Goal: Task Accomplishment & Management: Complete application form

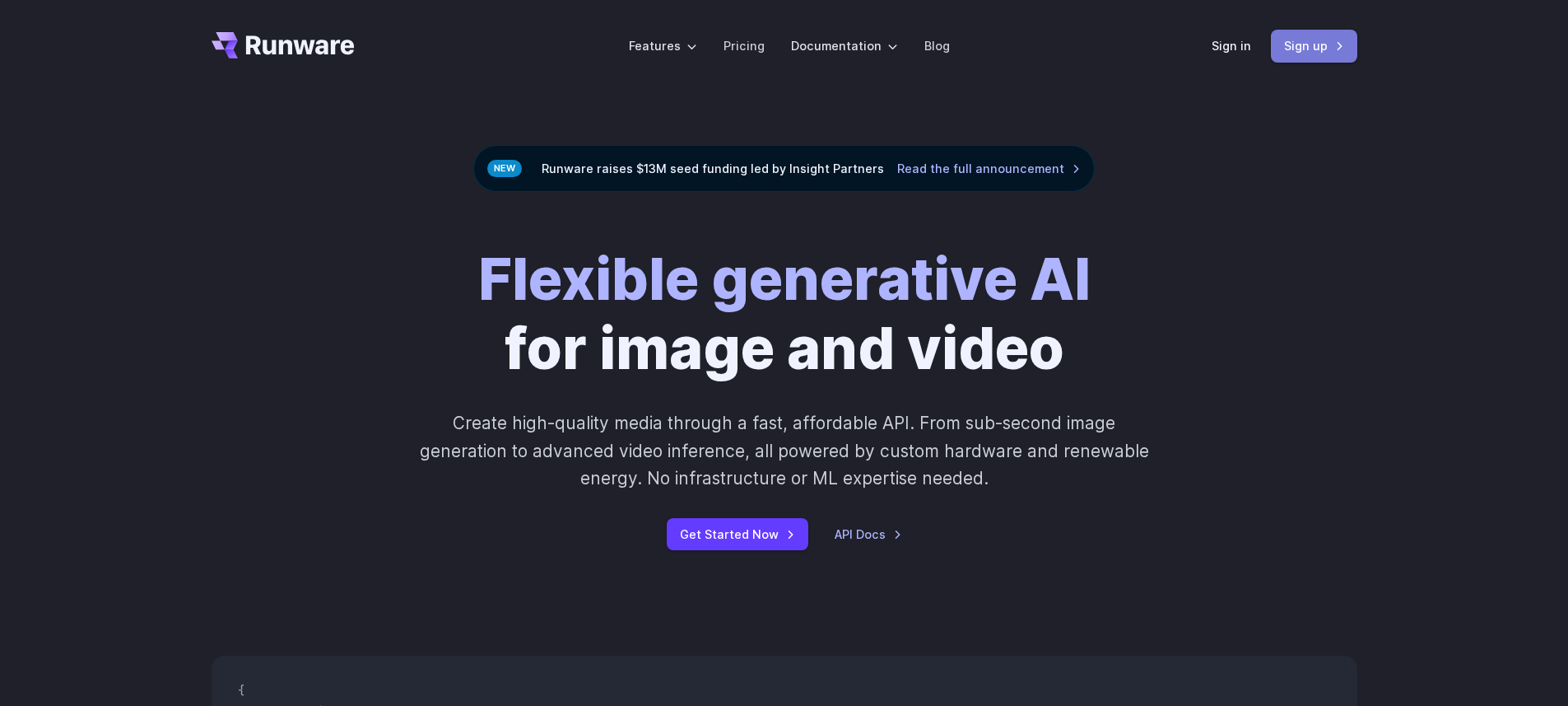
click at [1284, 59] on link "Sign up" at bounding box center [1314, 46] width 86 height 32
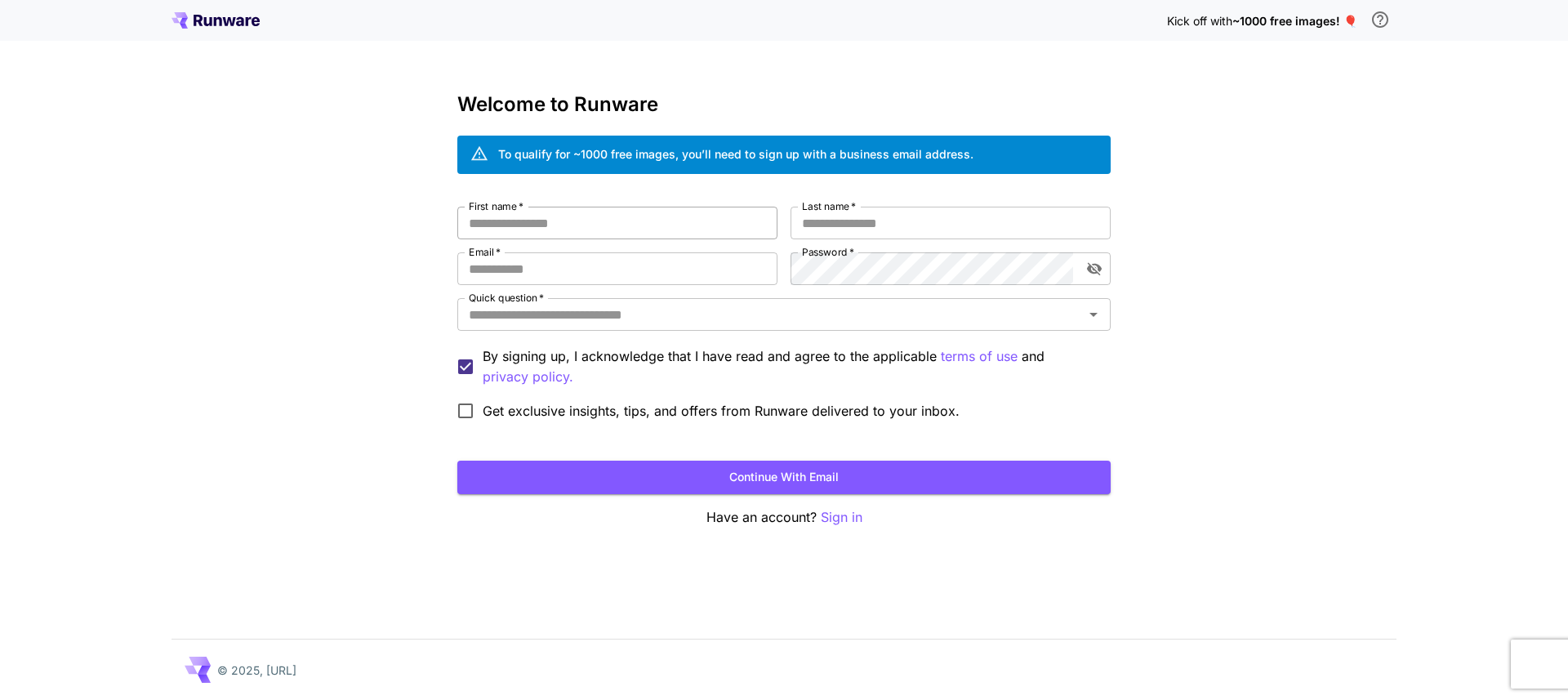
click at [693, 225] on input "First name   *" at bounding box center [617, 223] width 320 height 33
type input "****"
type input "*****"
type input "**********"
click at [660, 301] on div "Quick question   *" at bounding box center [784, 314] width 653 height 33
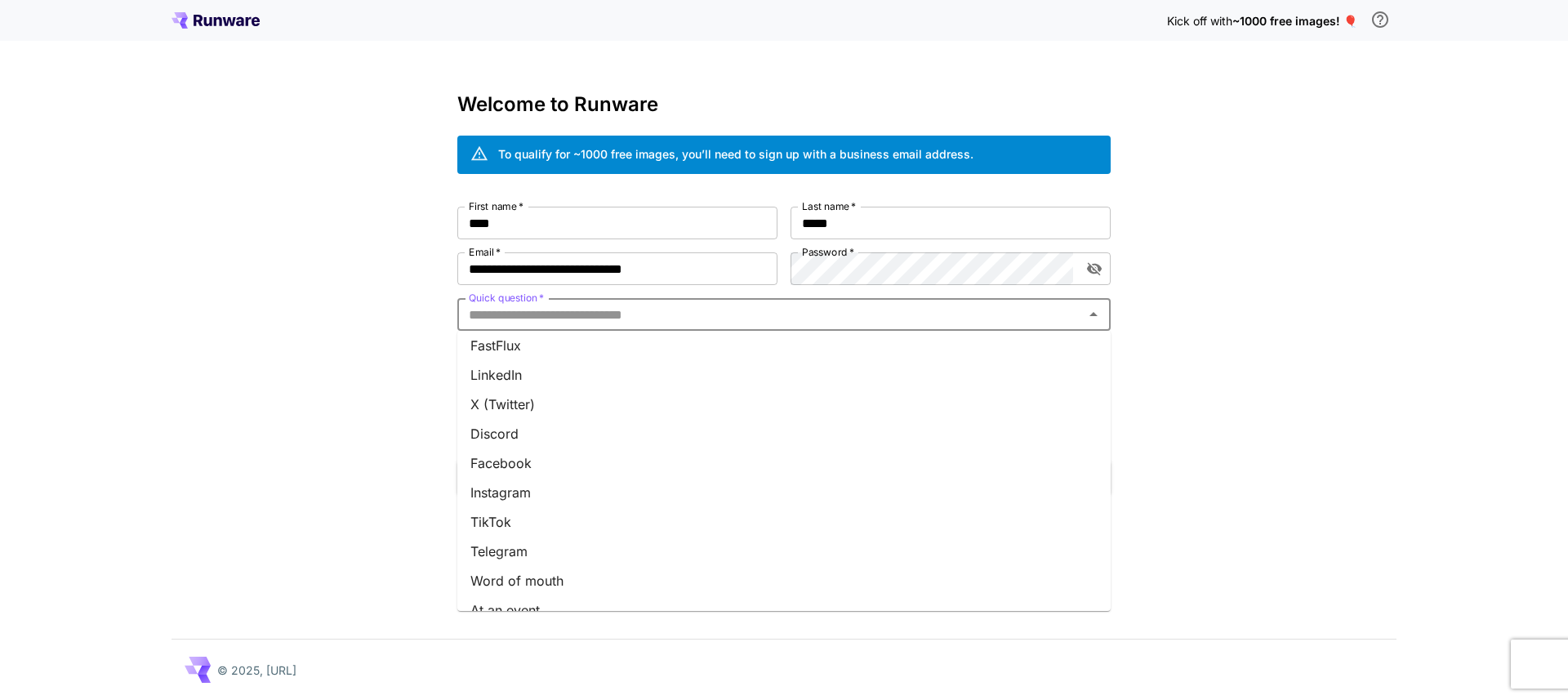
scroll to position [174, 0]
click at [614, 493] on li "Word of mouth" at bounding box center [784, 501] width 653 height 30
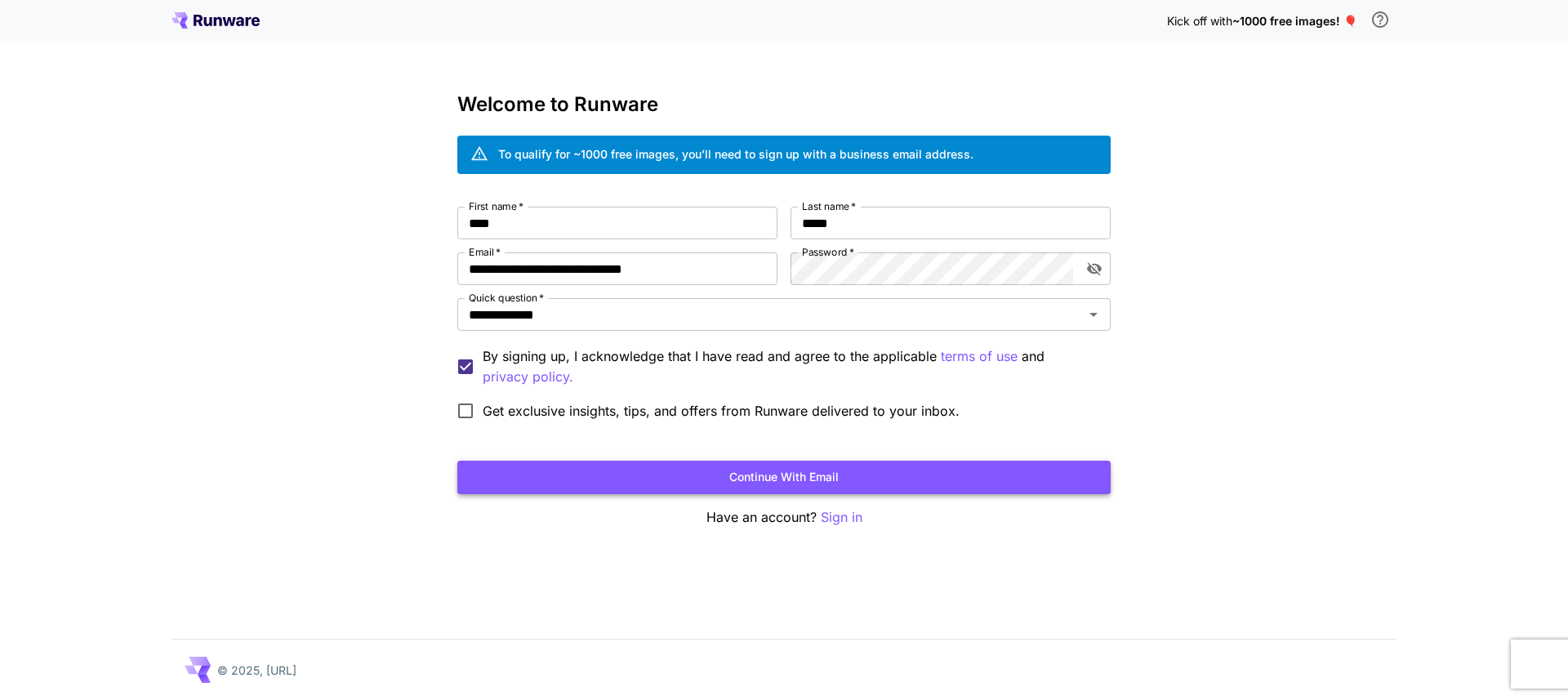
click at [600, 485] on button "Continue with email" at bounding box center [784, 477] width 653 height 34
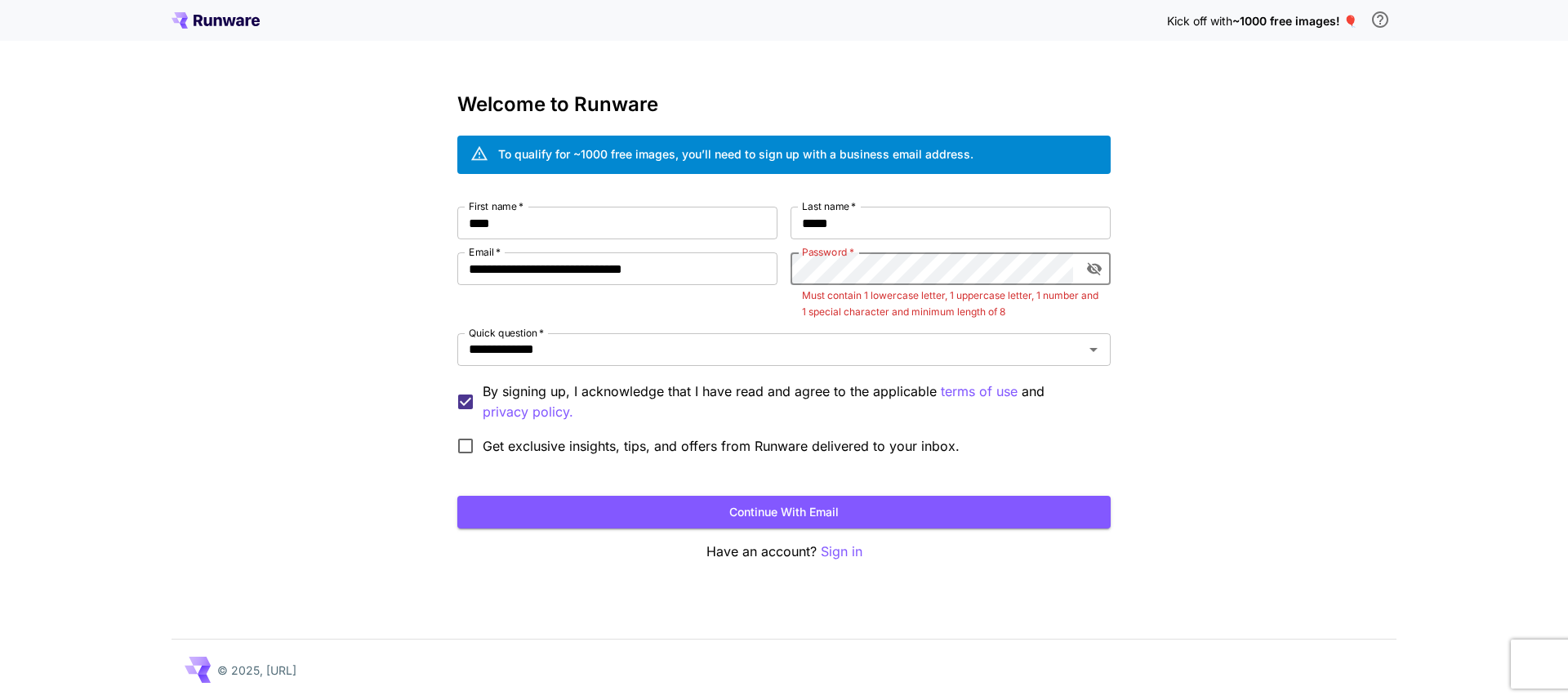
click at [1090, 263] on icon "toggle password visibility" at bounding box center [1093, 268] width 16 height 16
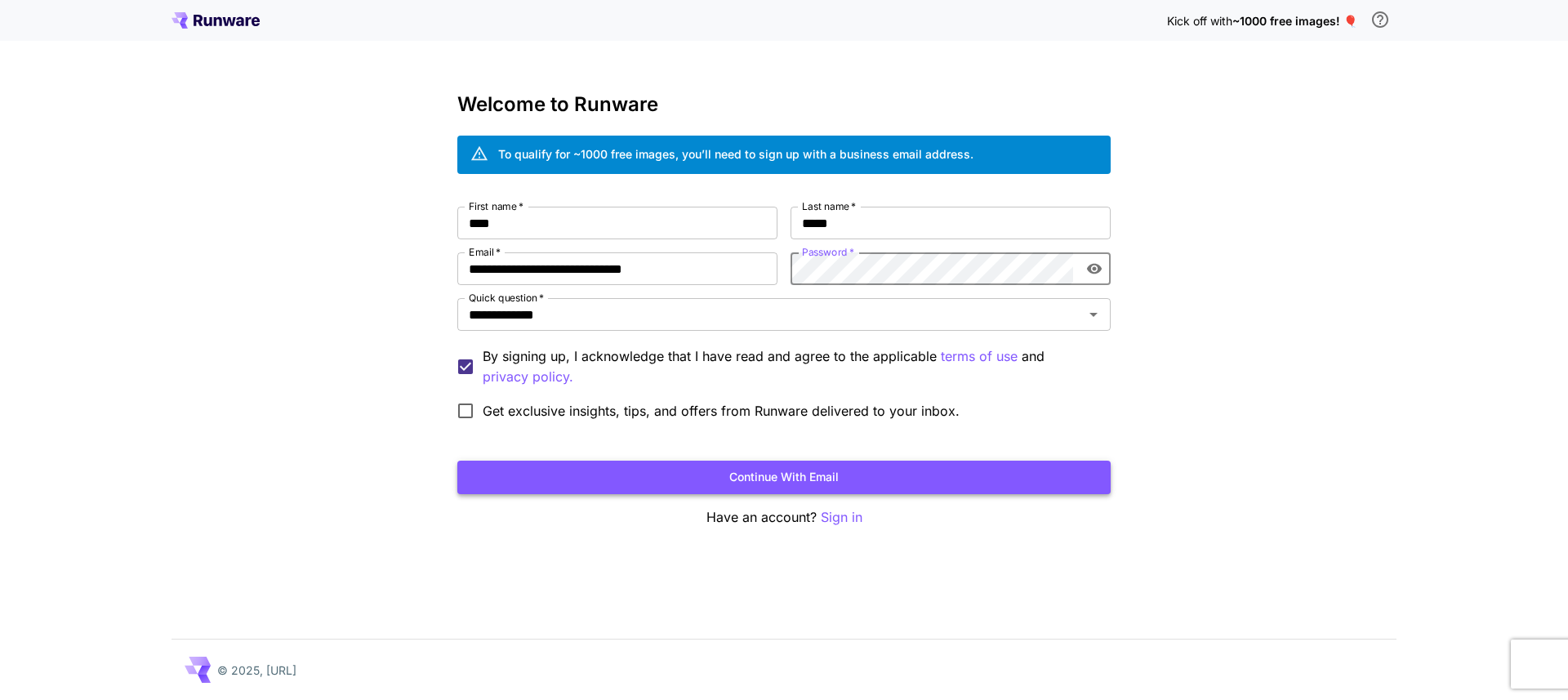
click at [980, 471] on button "Continue with email" at bounding box center [784, 477] width 653 height 34
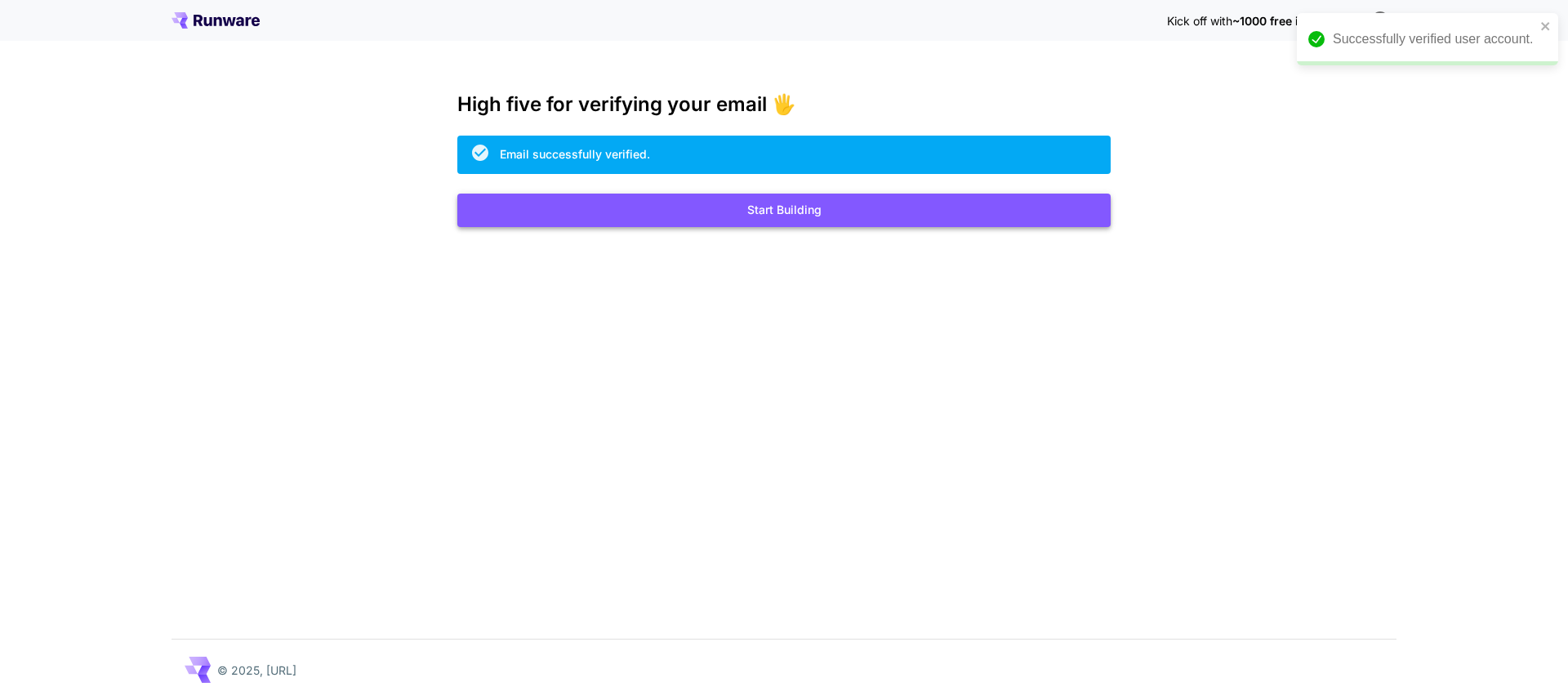
click at [874, 212] on button "Start Building" at bounding box center [784, 211] width 653 height 34
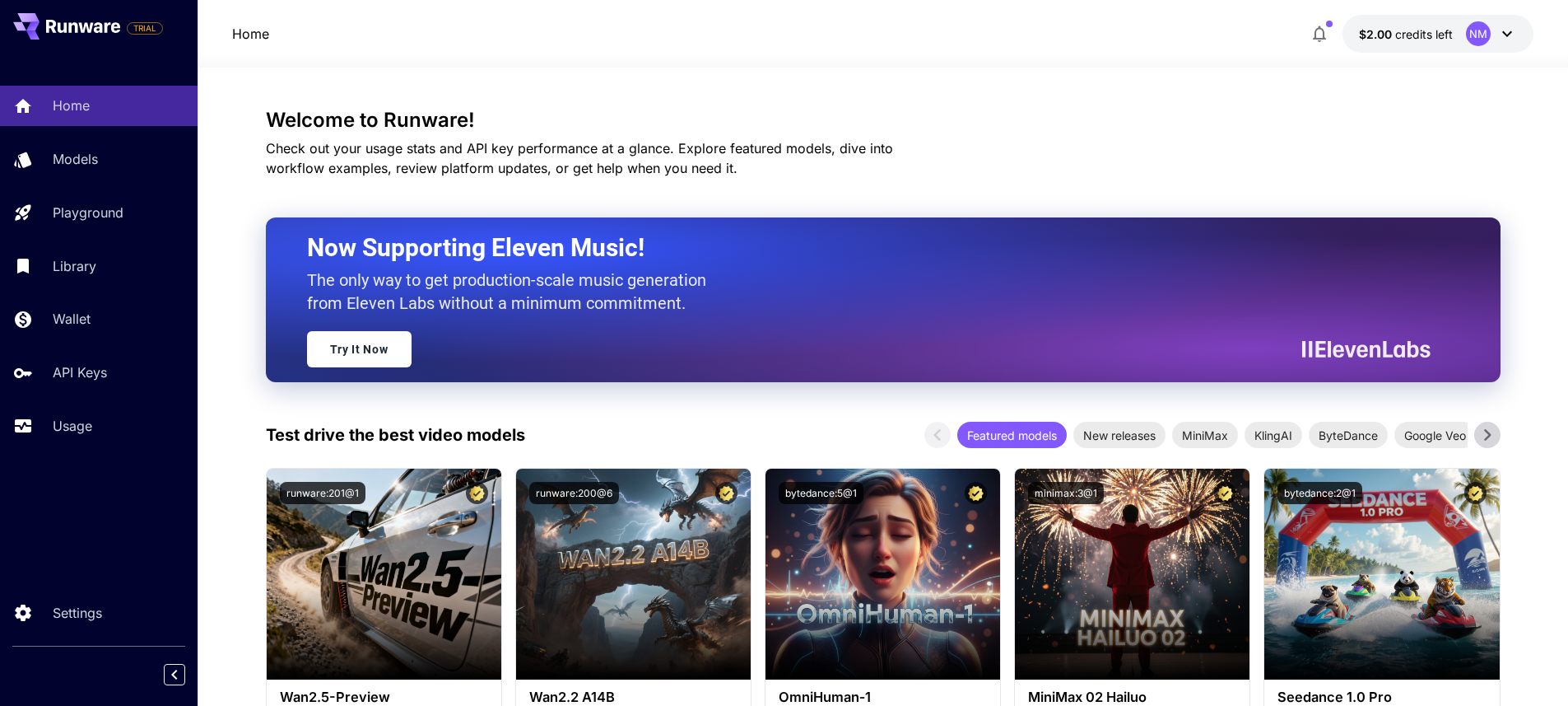
scroll to position [101, 0]
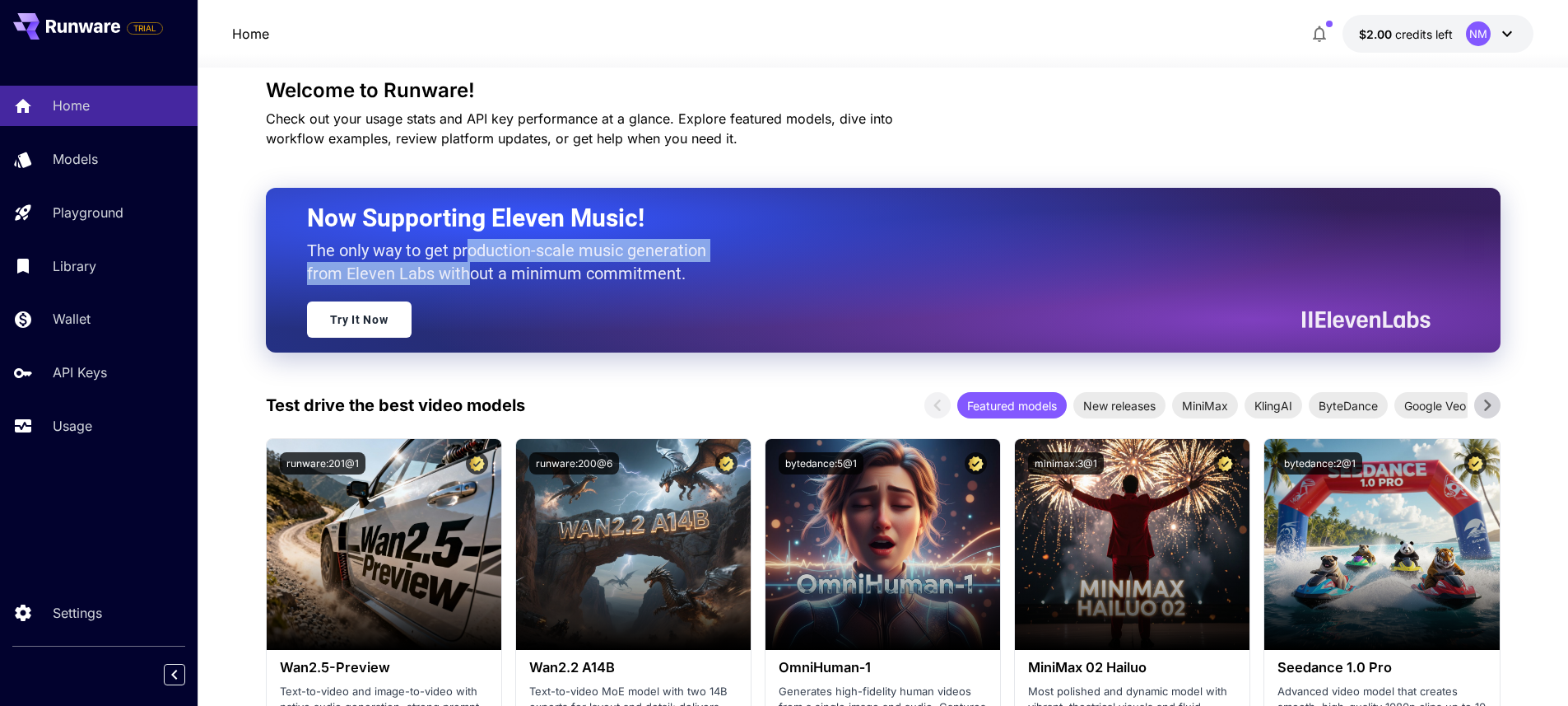
drag, startPoint x: 467, startPoint y: 248, endPoint x: 465, endPoint y: 271, distance: 23.1
click at [465, 271] on p "The only way to get production-scale music generation from Eleven Labs without …" at bounding box center [513, 262] width 412 height 46
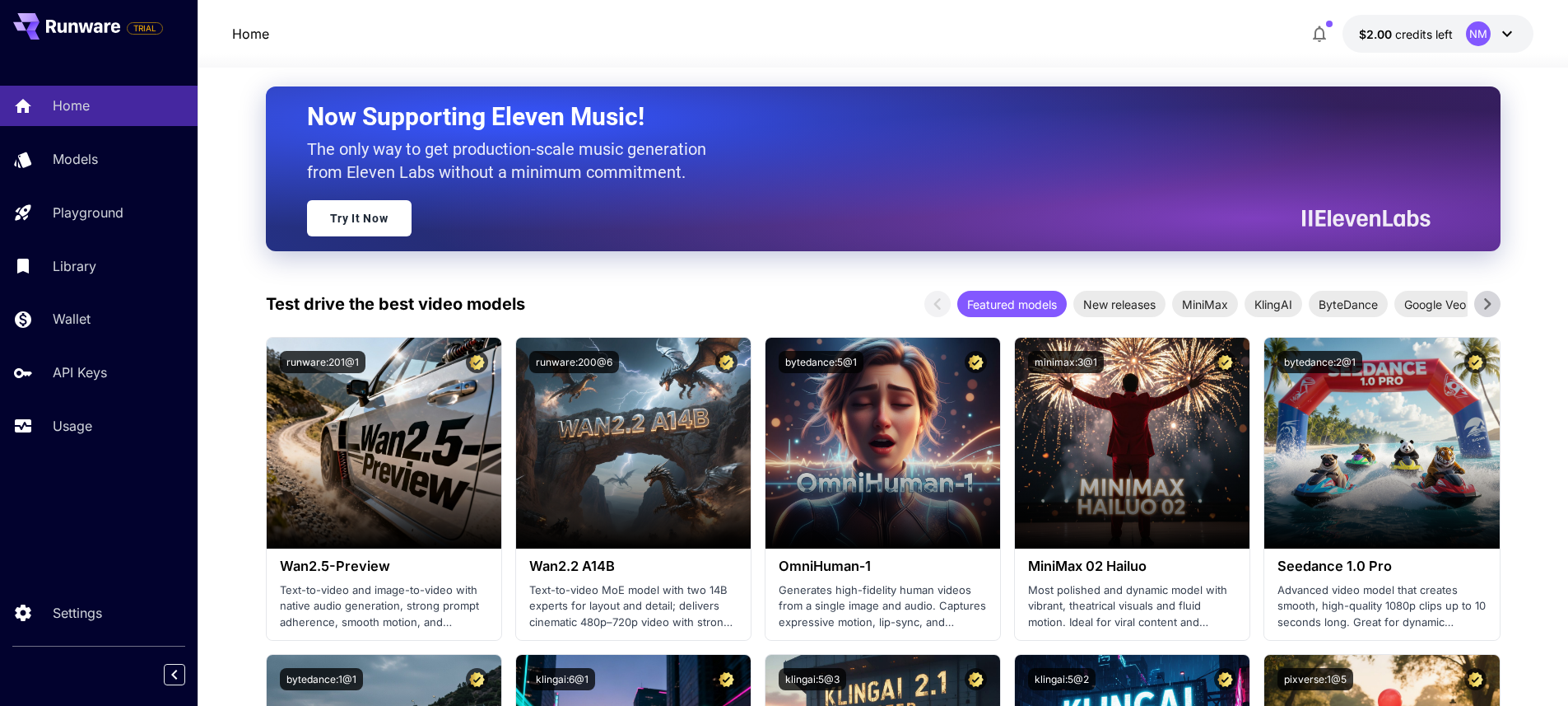
scroll to position [0, 0]
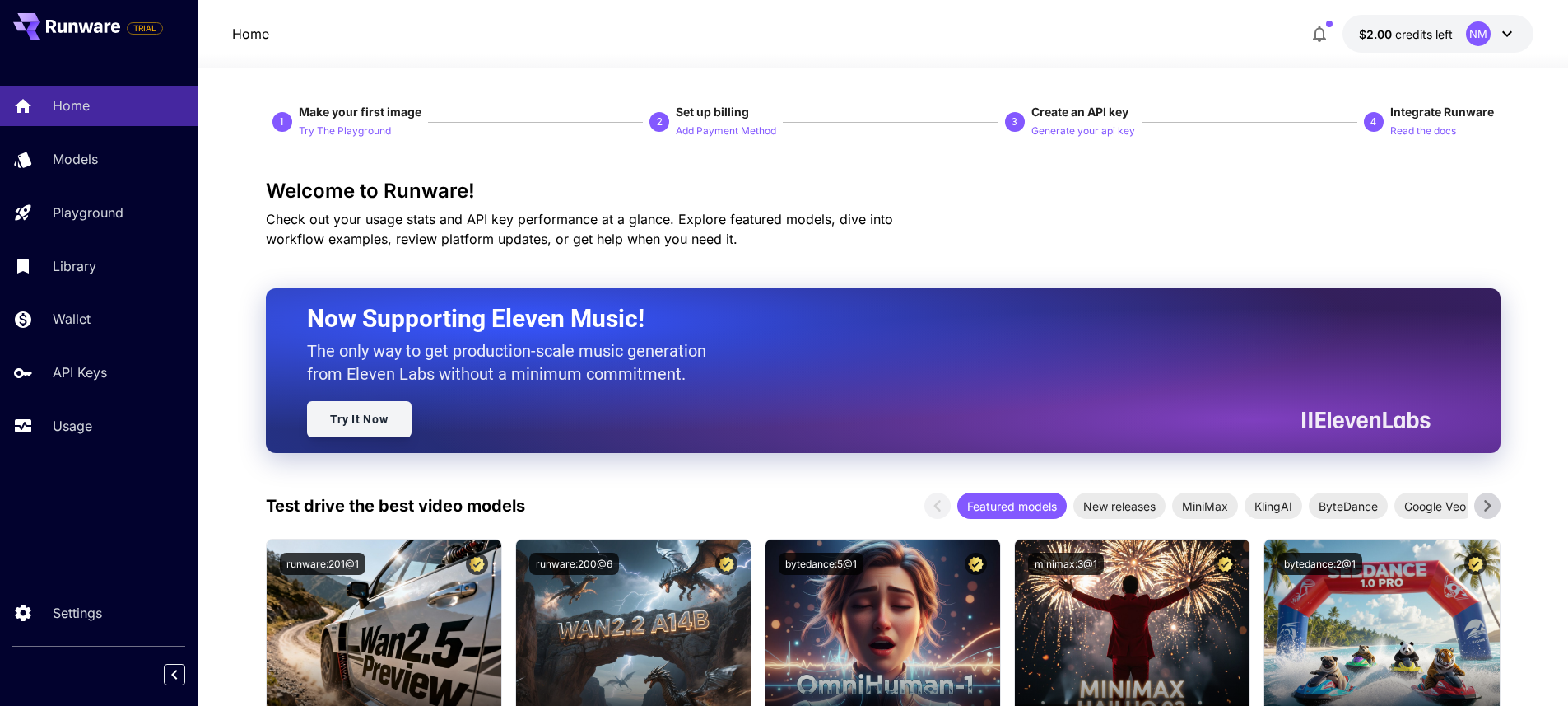
click at [402, 414] on link "Try It Now" at bounding box center [359, 419] width 105 height 36
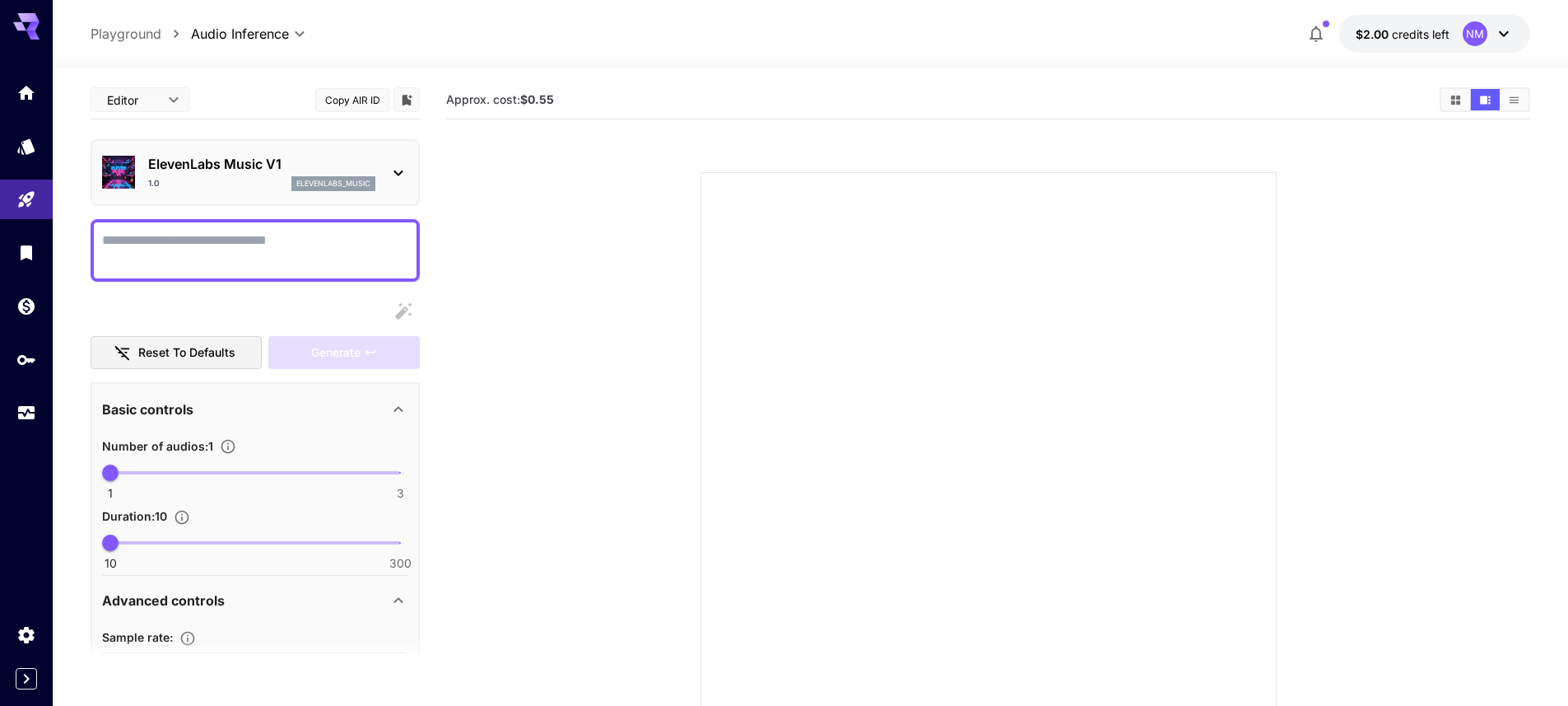
click at [373, 166] on p "ElevenLabs Music V1" at bounding box center [262, 163] width 227 height 20
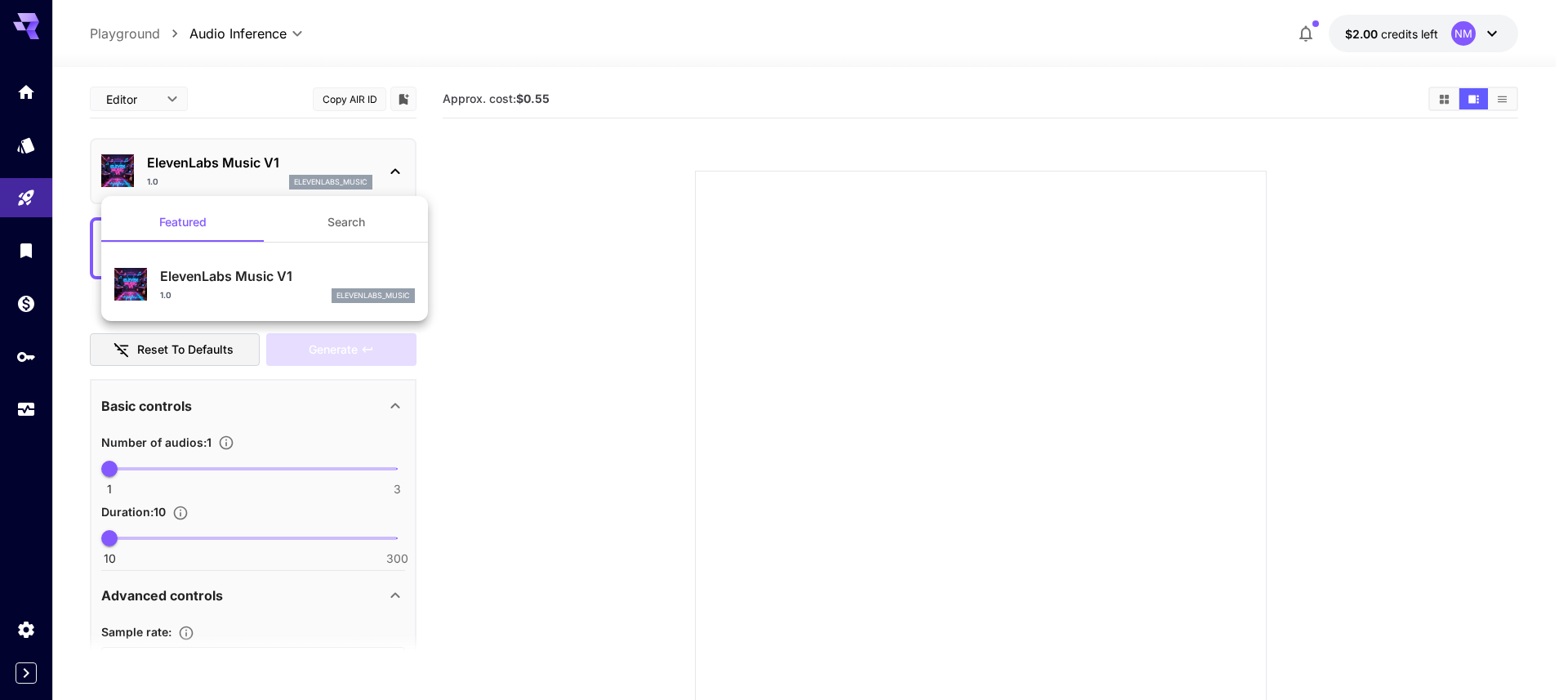
click at [493, 182] on div at bounding box center [784, 350] width 1568 height 700
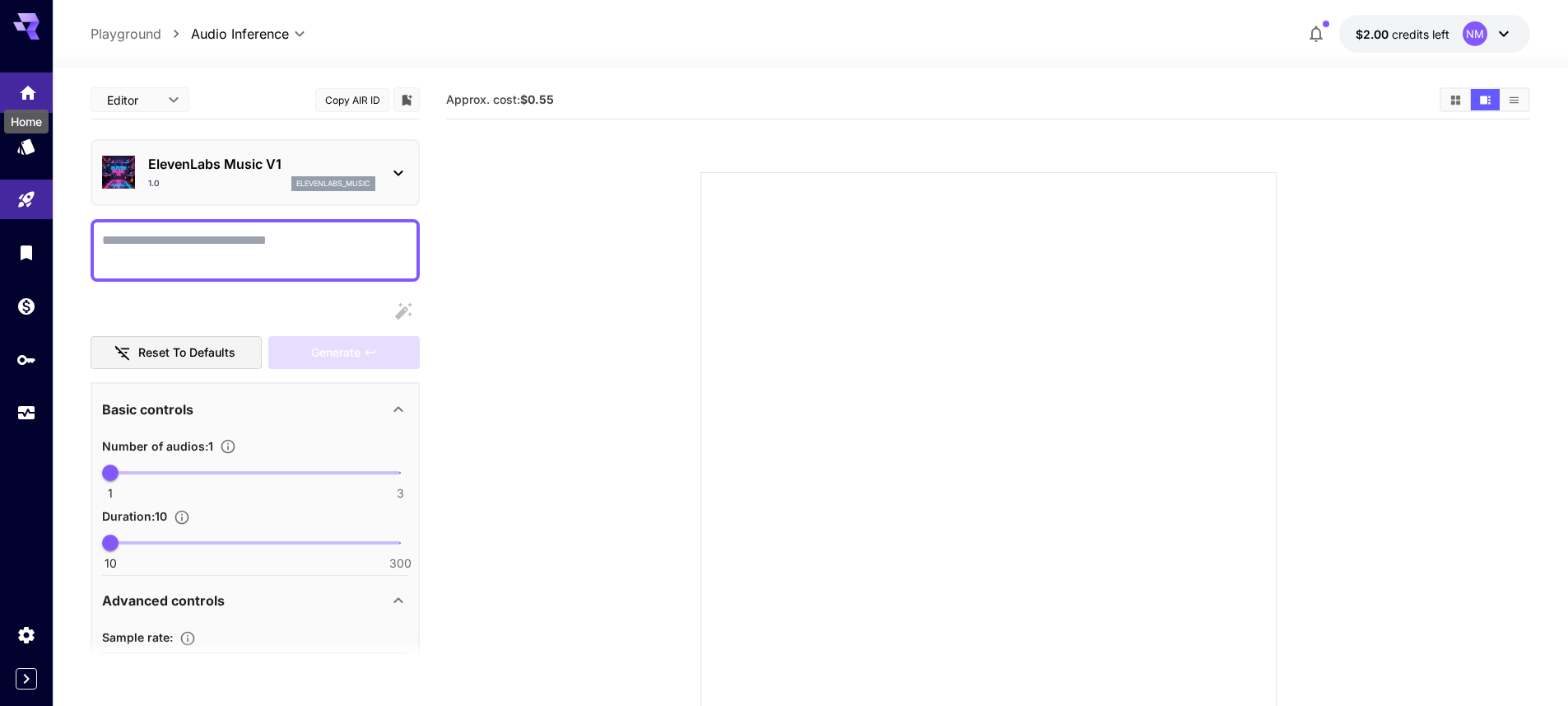
click at [31, 98] on div "Home" at bounding box center [26, 116] width 48 height 37
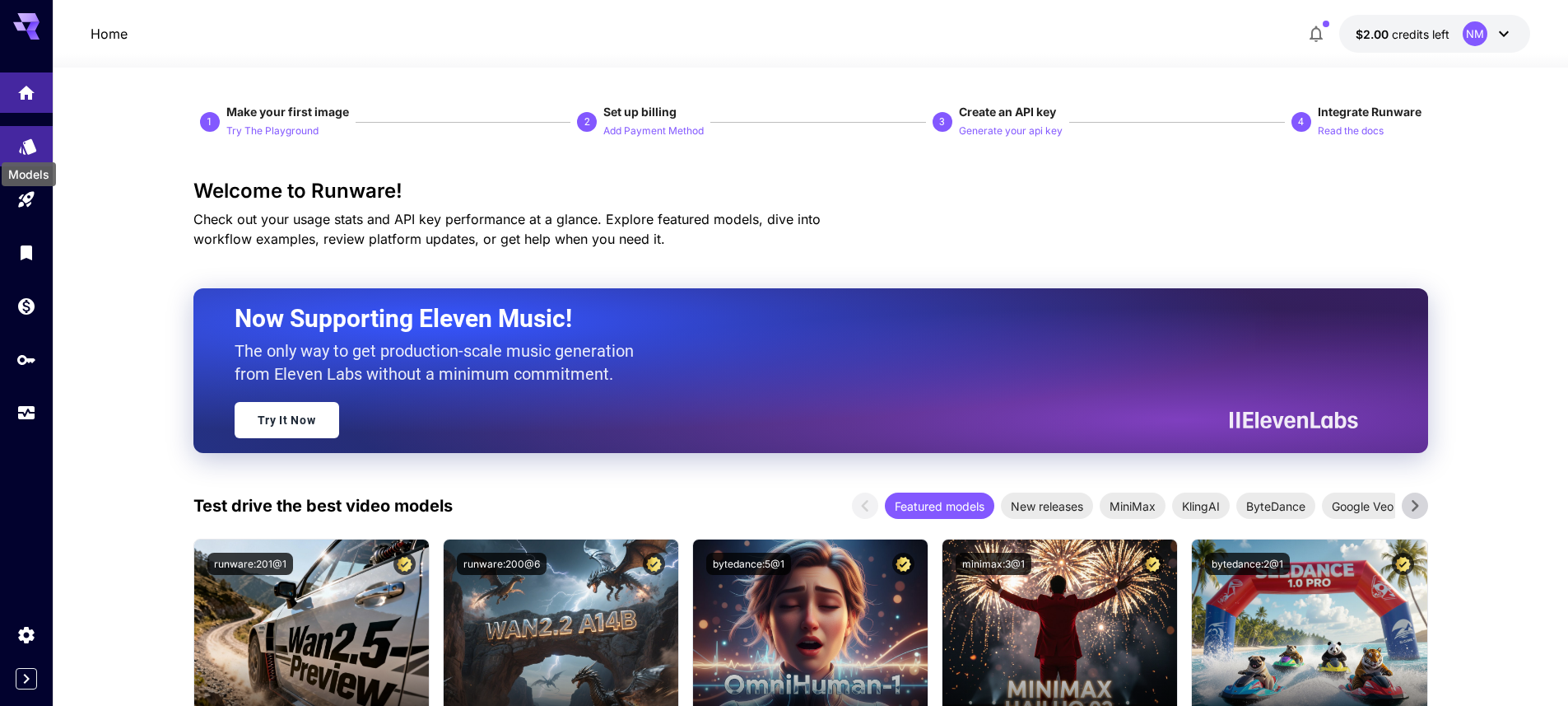
click at [19, 145] on icon "Models" at bounding box center [27, 141] width 20 height 20
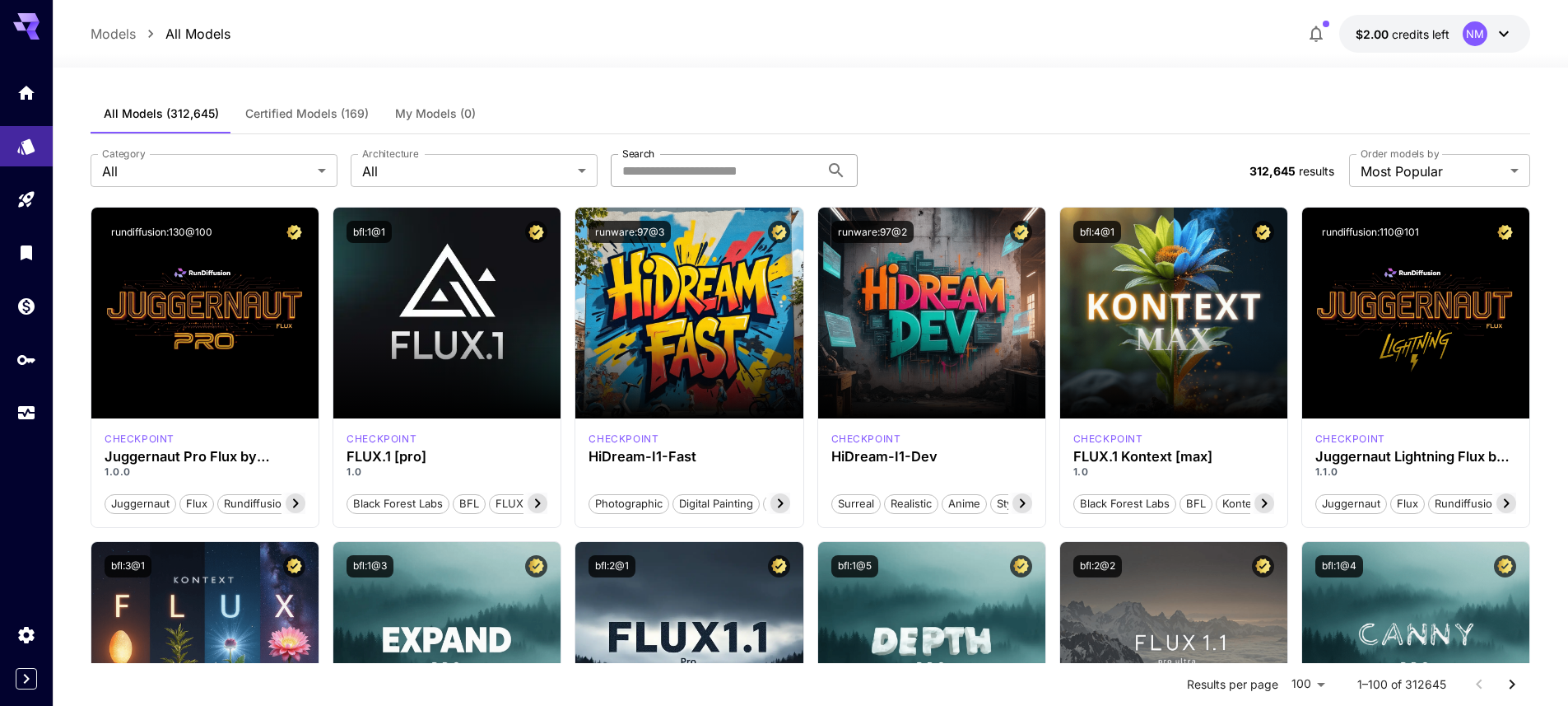
click at [659, 162] on input "Search" at bounding box center [715, 170] width 209 height 33
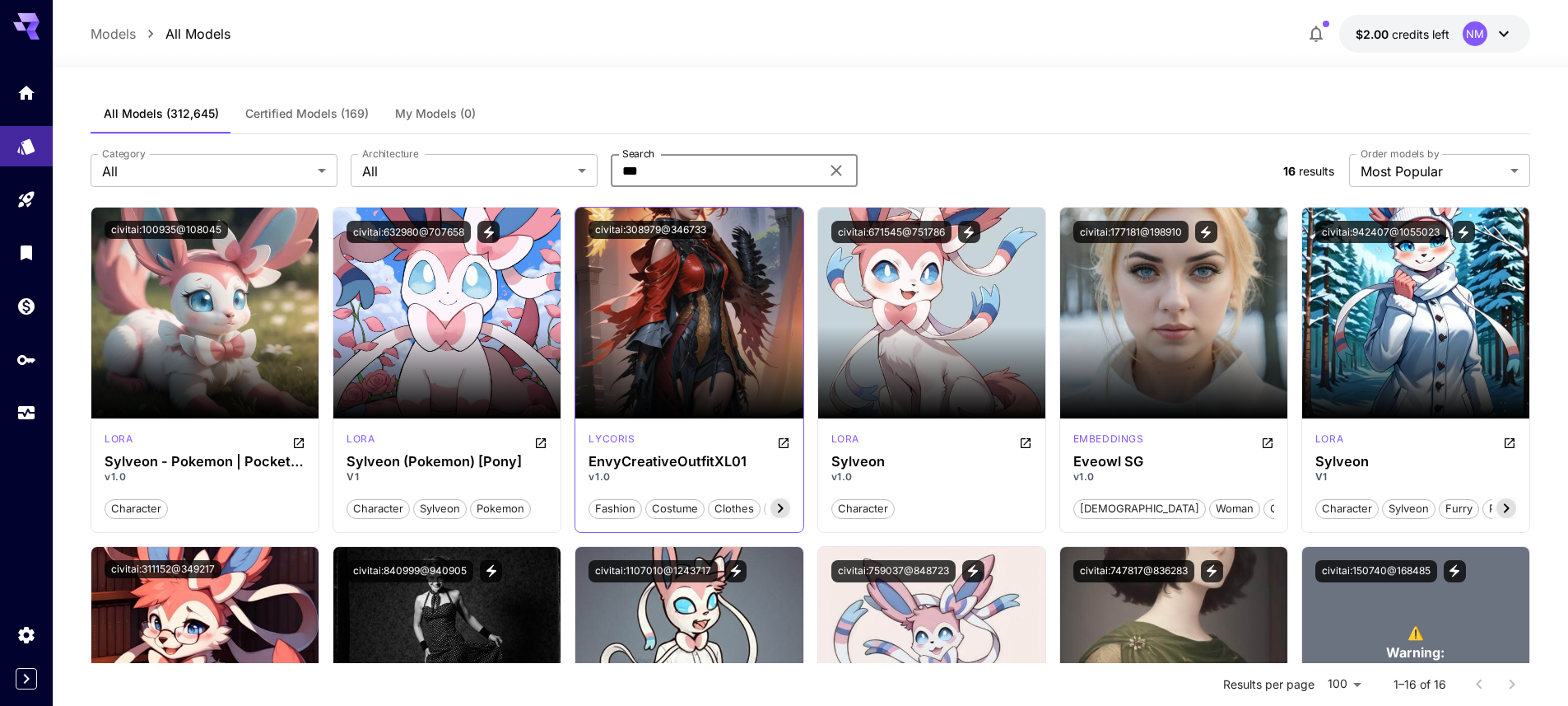
scroll to position [533, 0]
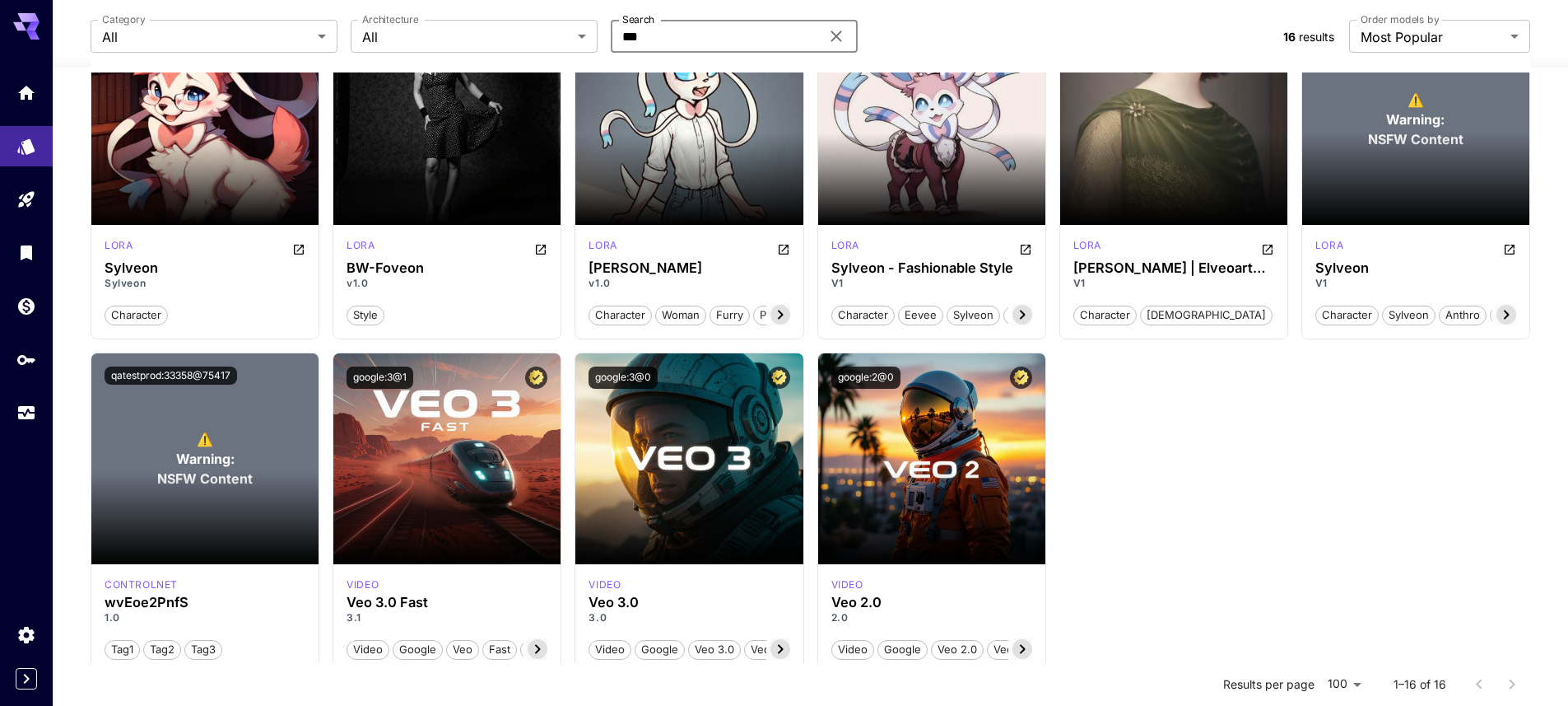
type input "***"
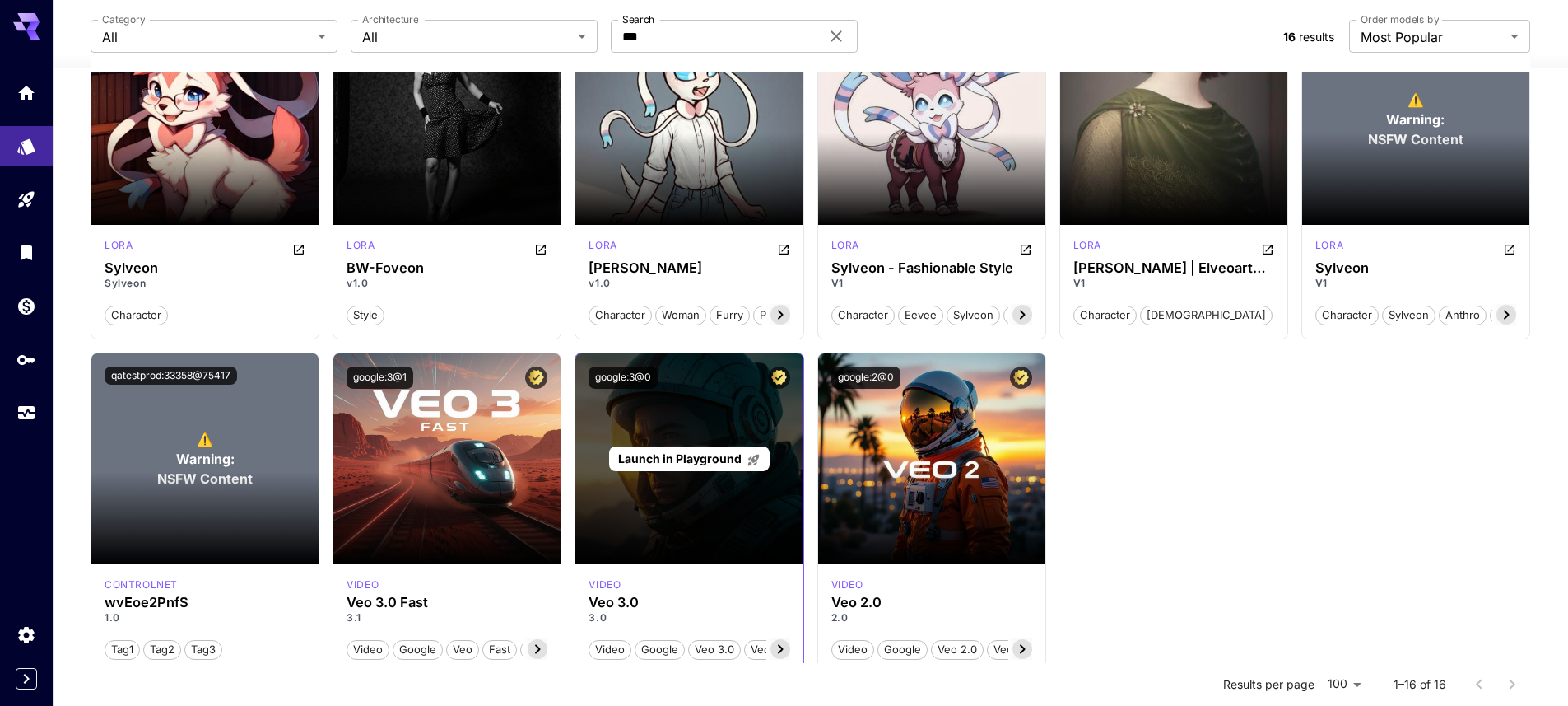
click at [668, 511] on div "Launch in Playground" at bounding box center [689, 458] width 227 height 211
click at [674, 470] on div "Launch in Playground" at bounding box center [689, 459] width 160 height 26
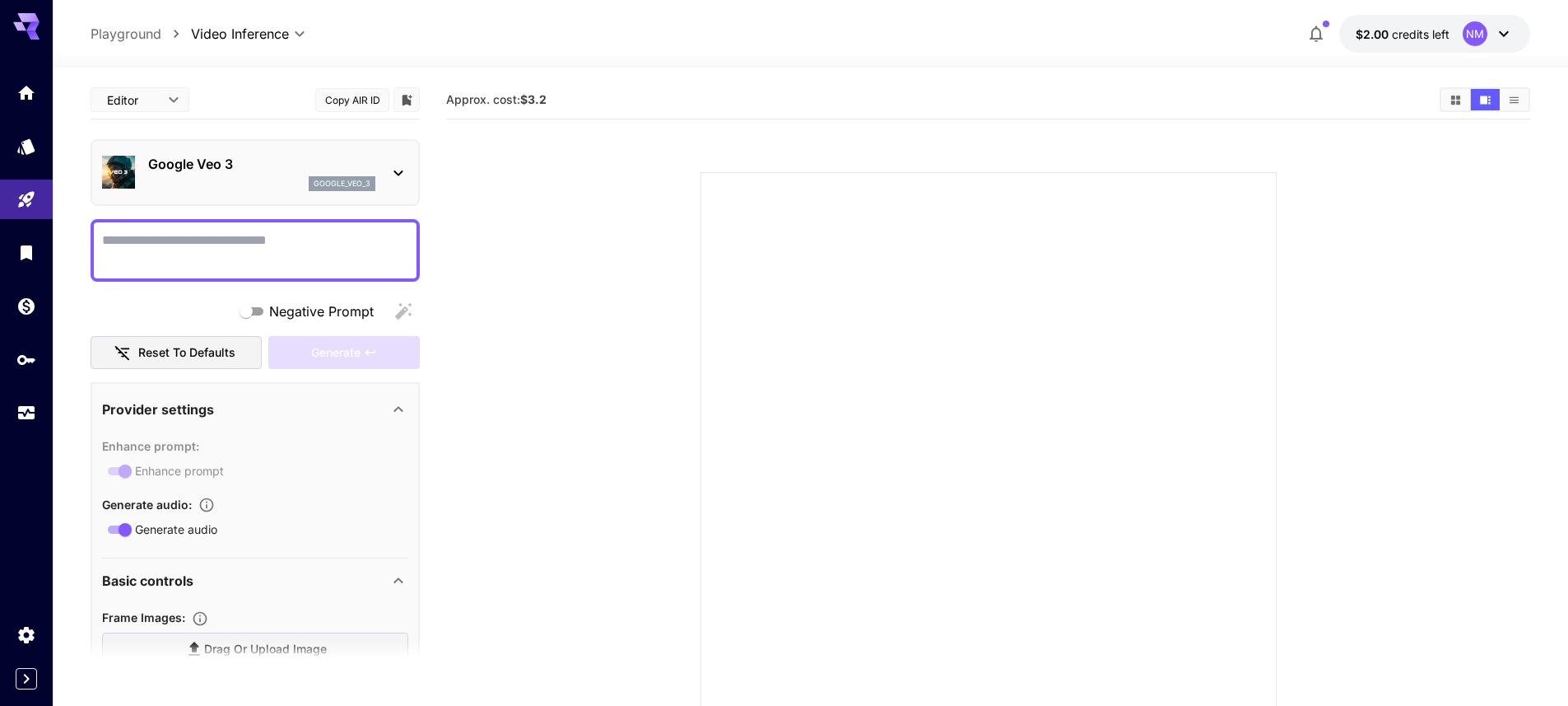
click at [405, 309] on div "Negative Prompt" at bounding box center [255, 311] width 329 height 33
click at [367, 314] on span "Negative Prompt" at bounding box center [322, 311] width 105 height 20
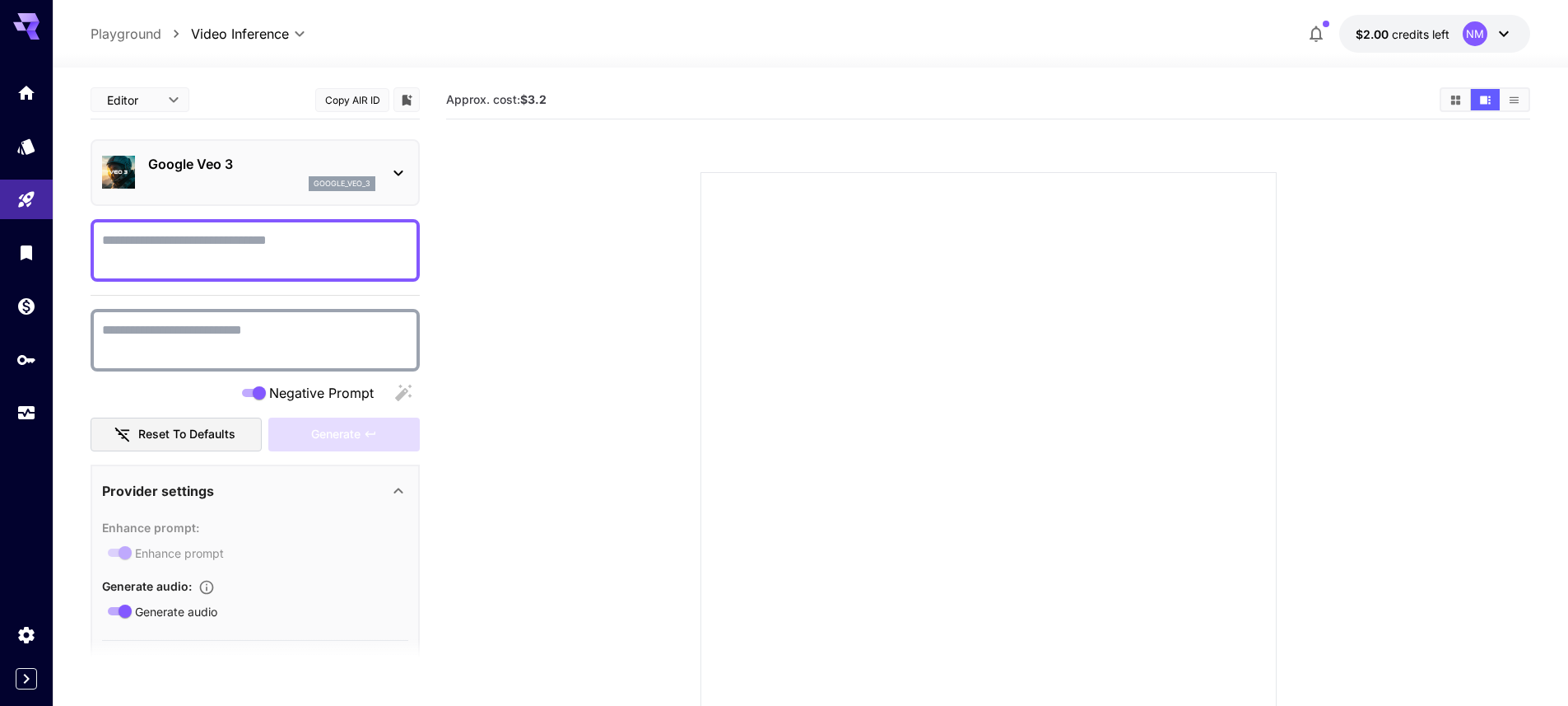
click at [328, 390] on span "Negative Prompt" at bounding box center [322, 393] width 105 height 20
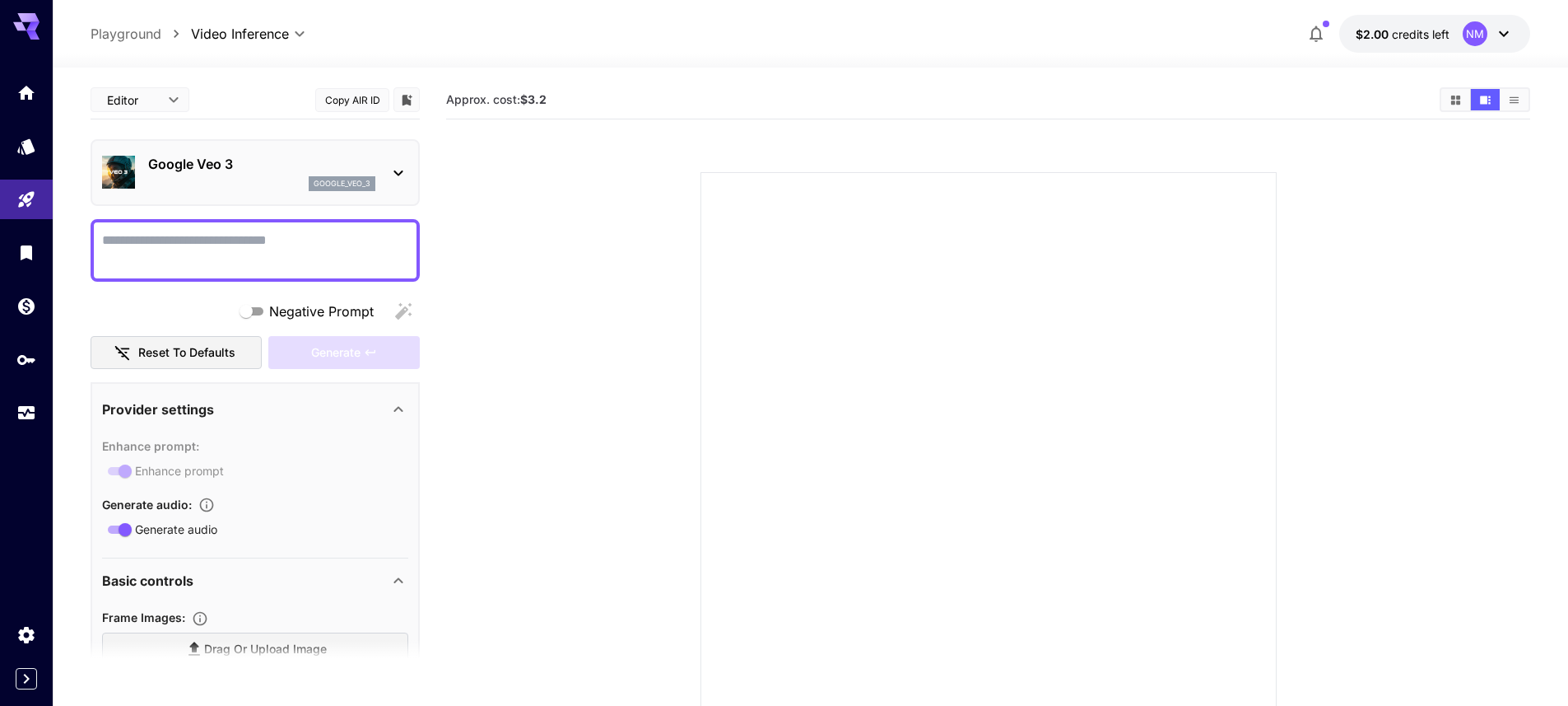
click at [1512, 43] on icon at bounding box center [1504, 33] width 20 height 20
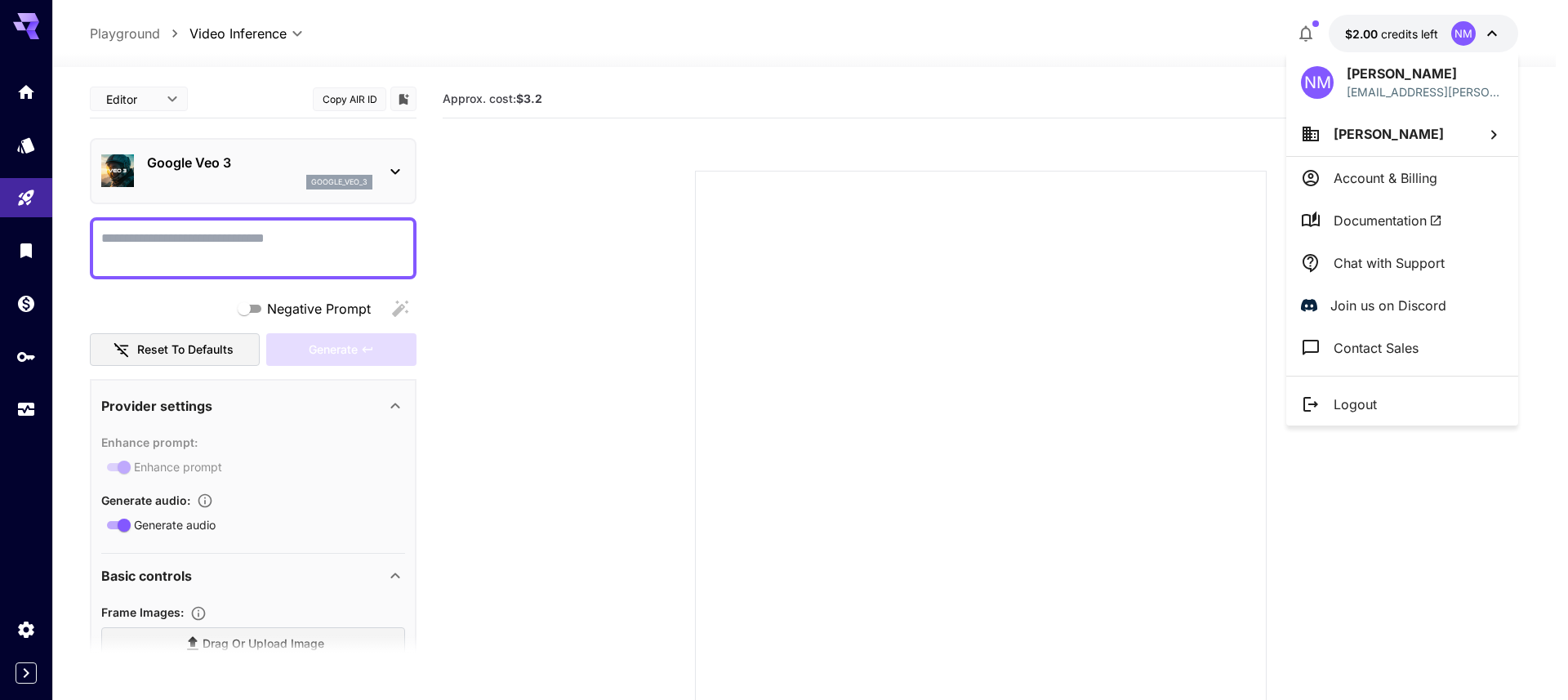
click at [1489, 36] on div at bounding box center [784, 350] width 1568 height 700
